Goal: Navigation & Orientation: Understand site structure

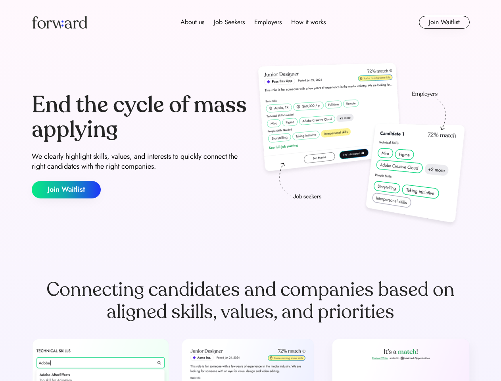
click at [250, 190] on div "End the cycle of mass applying We clearly highlight skills, values, and interes…" at bounding box center [251, 145] width 438 height 171
click at [251, 22] on div "About us Job Seekers Employers How it works" at bounding box center [253, 22] width 313 height 10
click at [60, 22] on img at bounding box center [60, 22] width 56 height 13
click at [253, 22] on div "About us Job Seekers Employers How it works" at bounding box center [253, 22] width 313 height 10
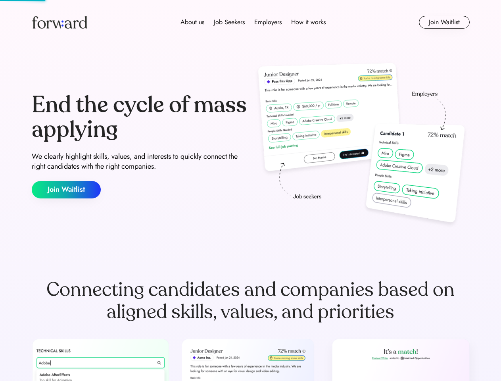
click at [192, 22] on div "About us" at bounding box center [193, 22] width 24 height 10
click at [229, 22] on div "Job Seekers" at bounding box center [229, 22] width 31 height 10
click at [268, 22] on div "Employers" at bounding box center [267, 22] width 27 height 10
click at [308, 22] on div "How it works" at bounding box center [308, 22] width 35 height 10
